Goal: Information Seeking & Learning: Learn about a topic

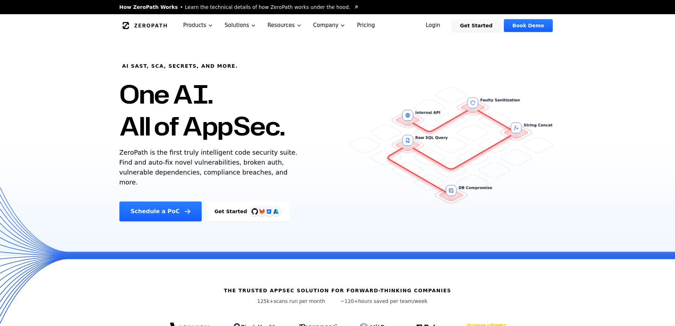
click at [448, 25] on link "Login" at bounding box center [434, 25] width 32 height 13
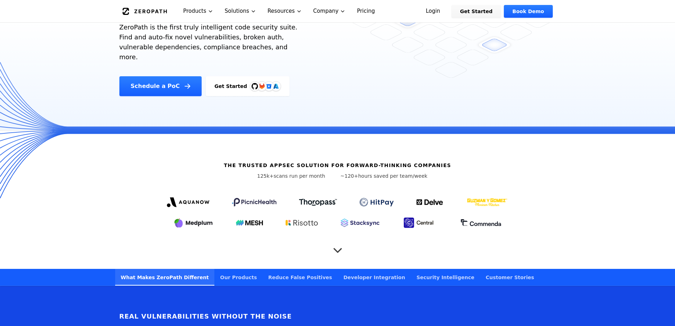
click at [336, 240] on icon "Scroll to next section" at bounding box center [338, 247] width 14 height 14
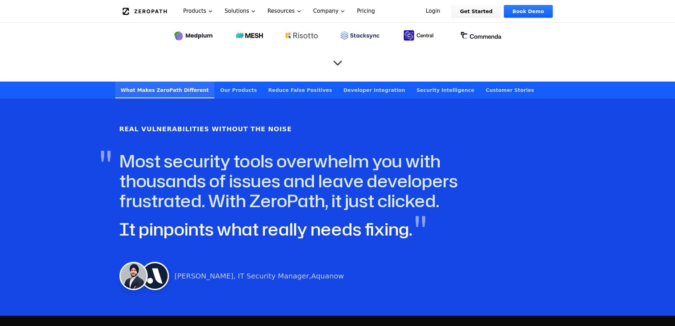
scroll to position [310, 0]
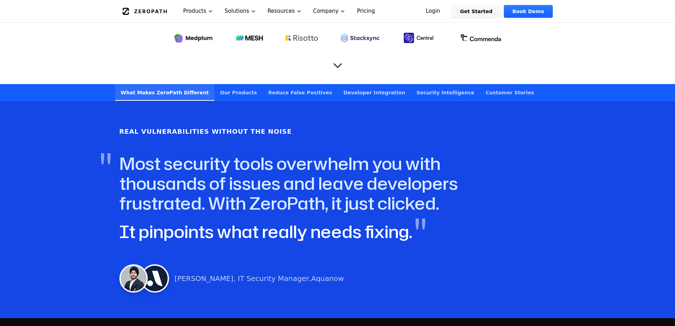
click at [221, 84] on link "Our Products" at bounding box center [238, 92] width 48 height 17
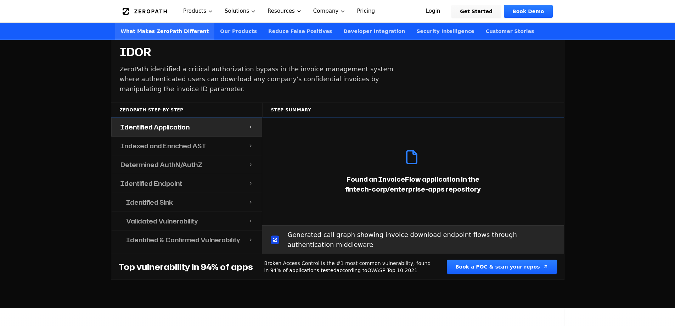
click at [228, 140] on div "Indexed and Enriched AST" at bounding box center [180, 145] width 136 height 18
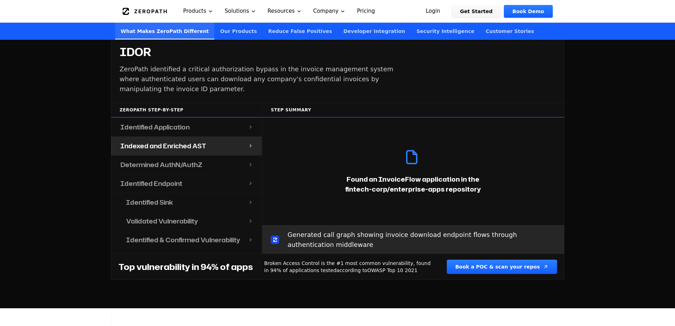
click at [217, 118] on div "Identified Application" at bounding box center [180, 127] width 136 height 18
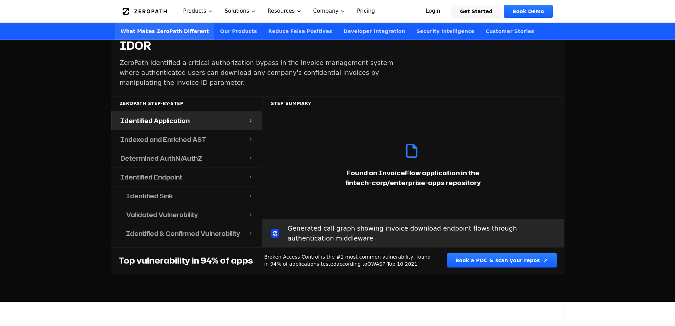
scroll to position [762, 0]
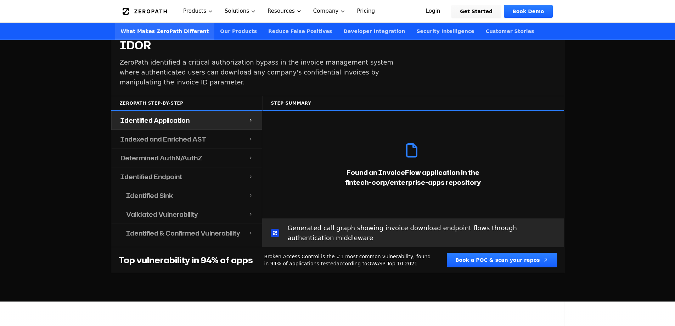
click at [194, 167] on div "Identified Endpoint" at bounding box center [180, 176] width 136 height 18
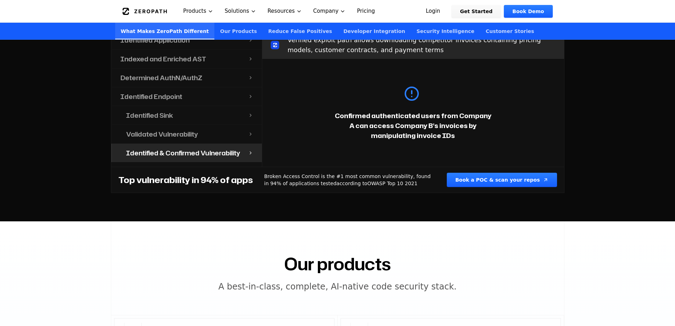
scroll to position [842, 0]
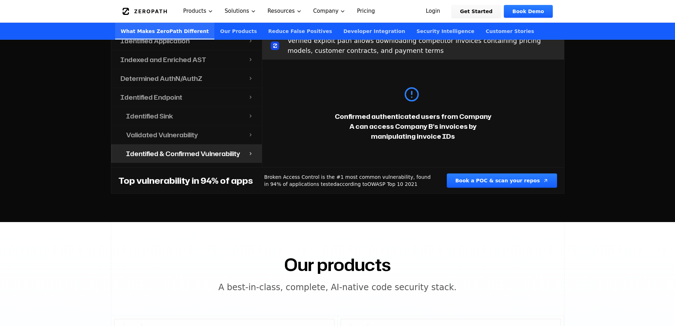
click at [364, 66] on div "Confirmed authenticated users from Company A can access Company B's invoices by…" at bounding box center [413, 114] width 302 height 108
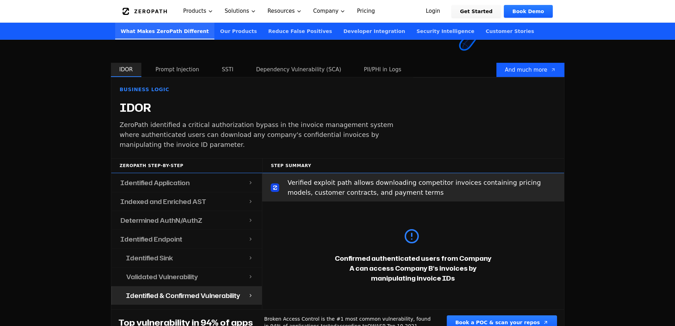
scroll to position [698, 0]
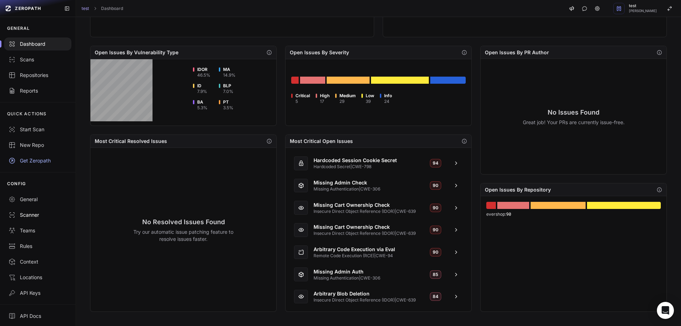
scroll to position [1, 0]
click at [30, 311] on div "API Docs" at bounding box center [38, 314] width 58 height 7
click at [34, 260] on div "Context" at bounding box center [38, 260] width 58 height 7
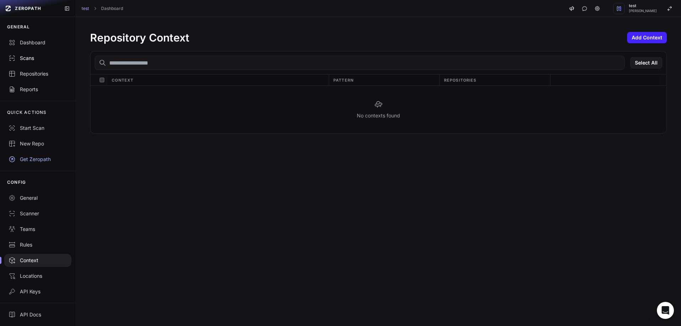
click at [29, 61] on div "Scans" at bounding box center [38, 58] width 58 height 7
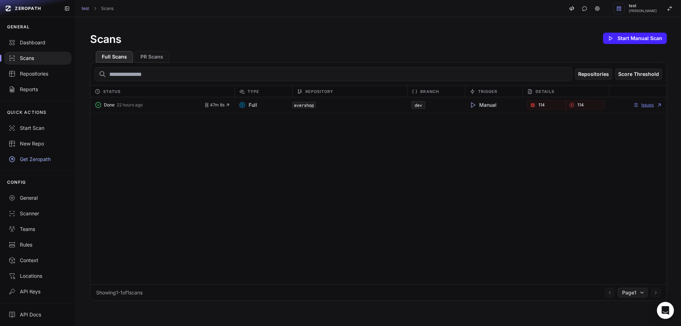
click at [647, 103] on link "Issues" at bounding box center [646, 105] width 29 height 6
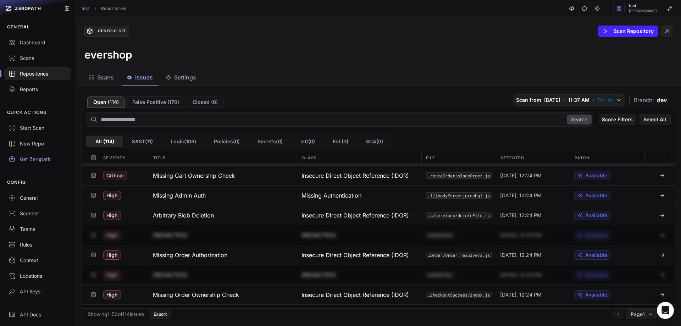
scroll to position [77, 0]
click at [659, 217] on icon at bounding box center [662, 216] width 6 height 6
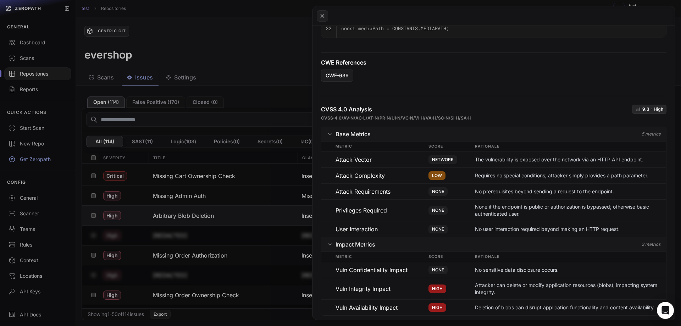
scroll to position [415, 0]
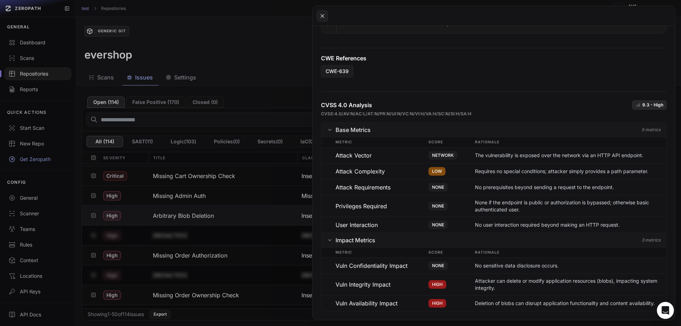
click at [240, 182] on button at bounding box center [340, 163] width 681 height 326
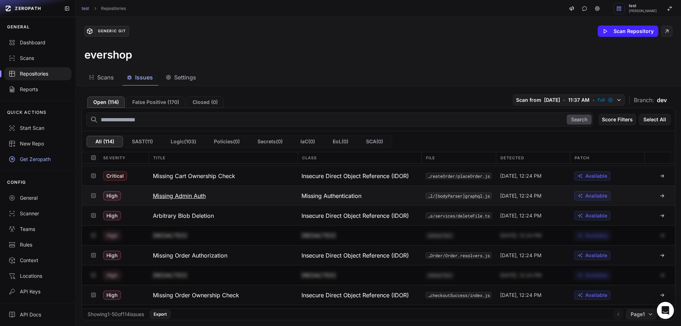
click at [184, 197] on h3 "Missing Admin Auth" at bounding box center [179, 195] width 53 height 9
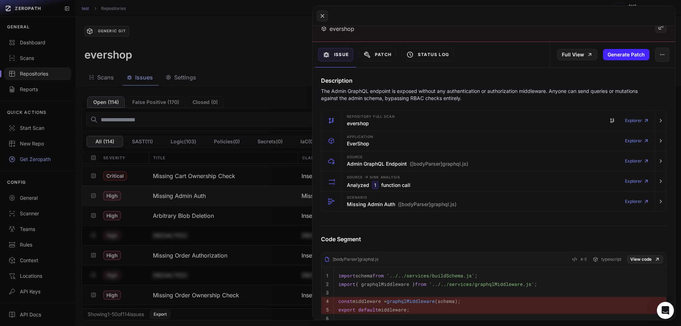
scroll to position [56, 0]
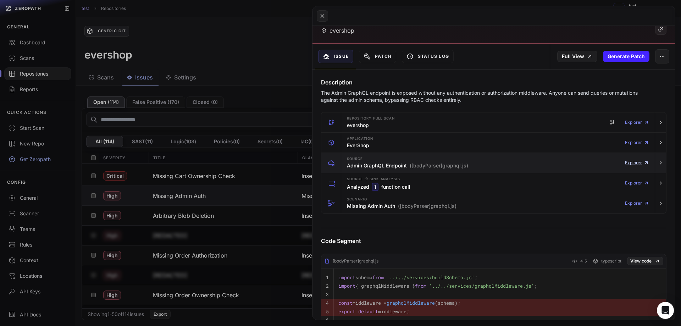
click at [634, 161] on link "Explorer" at bounding box center [637, 163] width 24 height 14
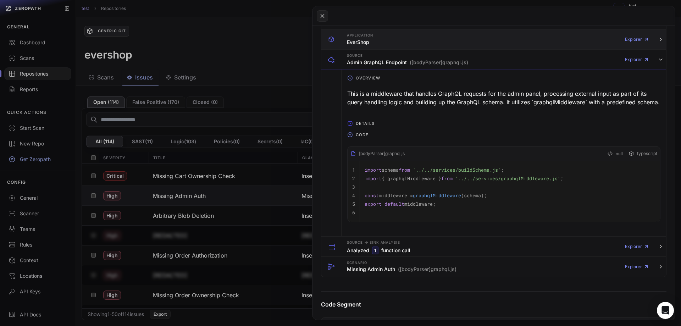
scroll to position [101, 0]
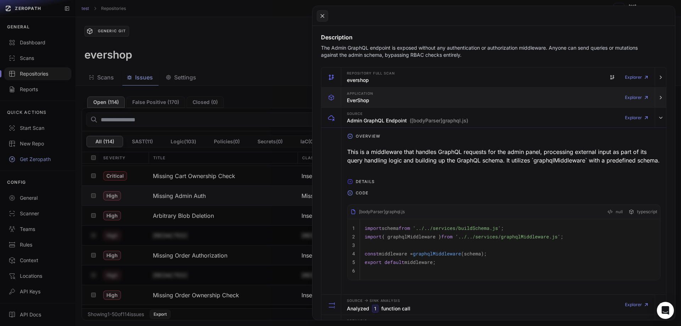
click at [463, 101] on div "Application EverShop Explorer" at bounding box center [498, 98] width 308 height 20
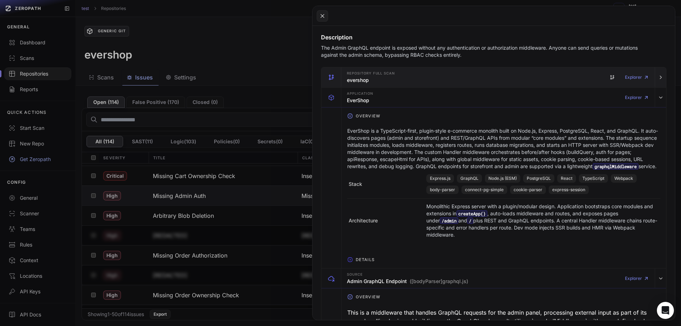
click at [442, 74] on div "Repository Full scan evershop Explorer" at bounding box center [498, 77] width 308 height 20
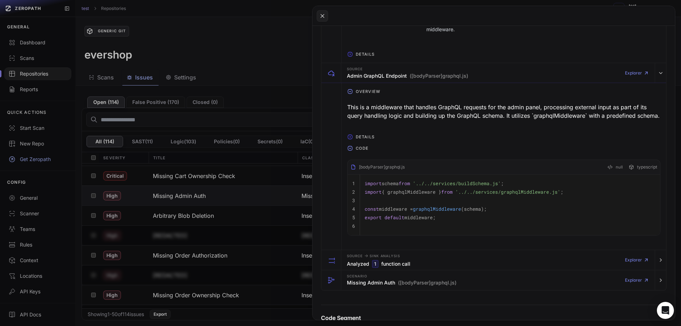
scroll to position [589, 0]
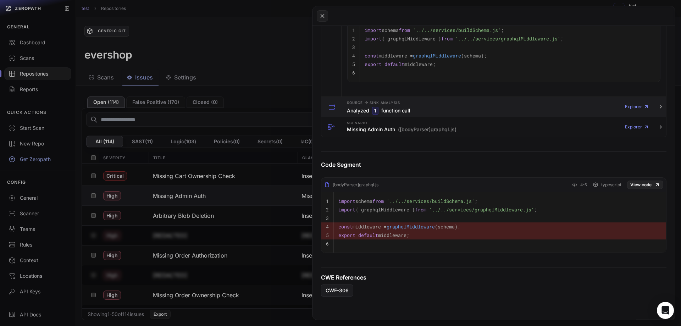
click at [444, 117] on div "Source -> Sink Analysis Analyzed 1 function call Explorer" at bounding box center [498, 107] width 308 height 20
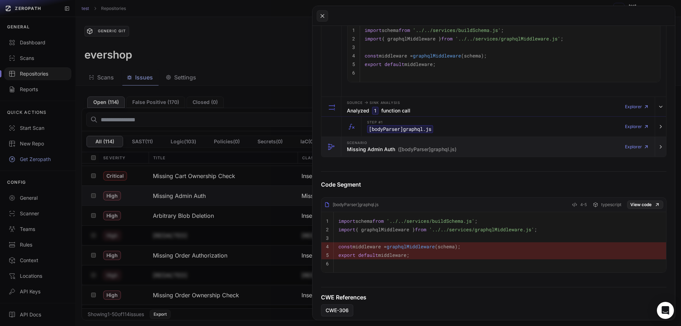
click at [466, 157] on div "Scenario Missing Admin Auth ([bodyParser]graphql.js) Explorer" at bounding box center [498, 147] width 308 height 20
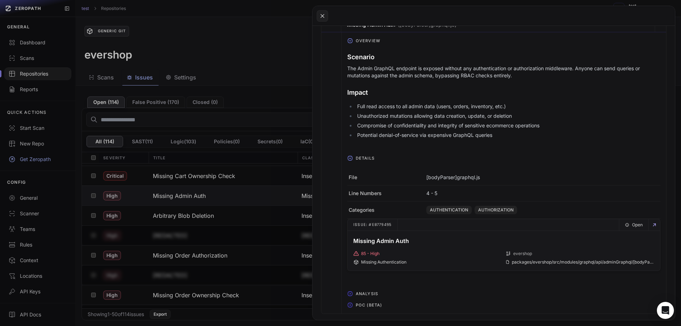
scroll to position [704, 0]
